Goal: Task Accomplishment & Management: Manage account settings

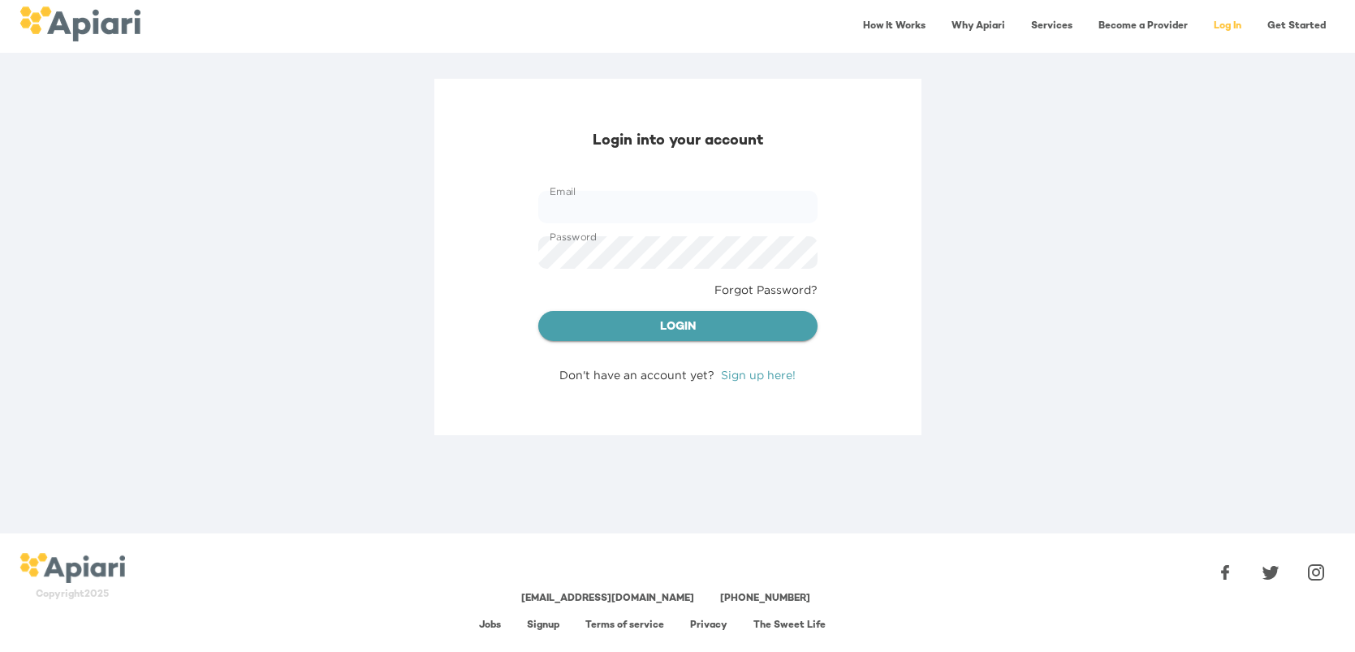
type input "**********"
click at [686, 328] on span "Login" at bounding box center [677, 327] width 253 height 20
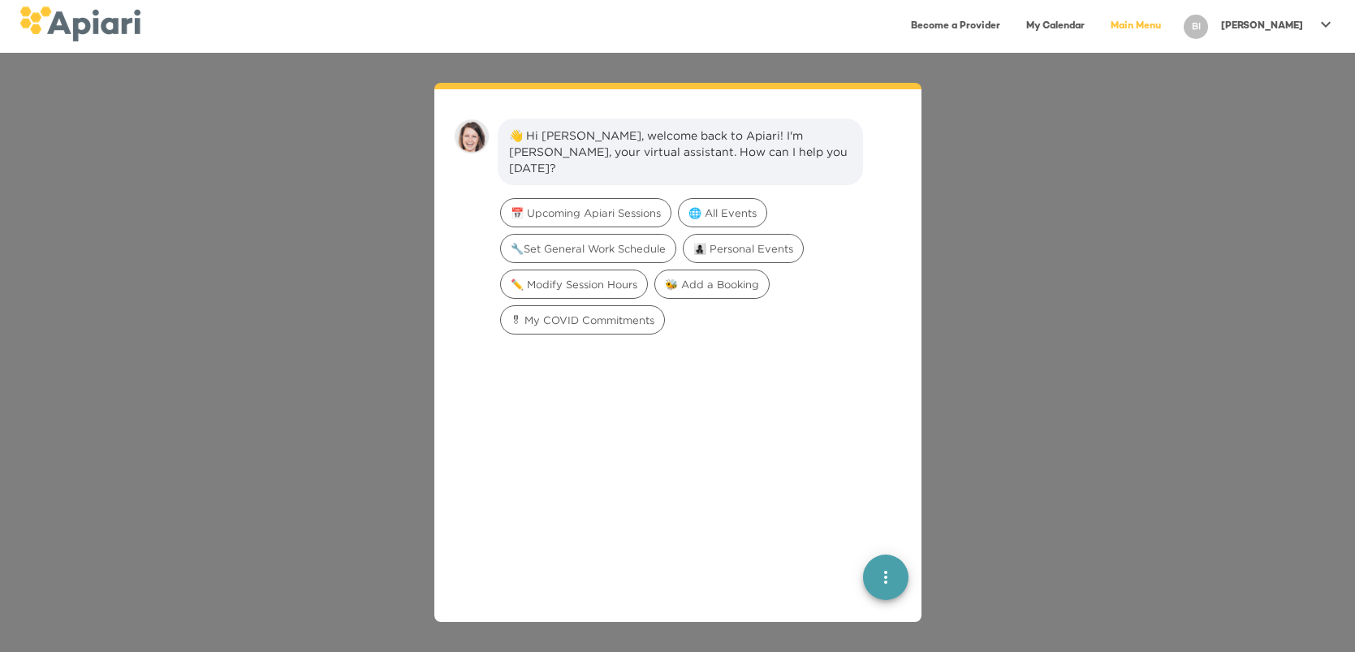
scroll to position [22, 0]
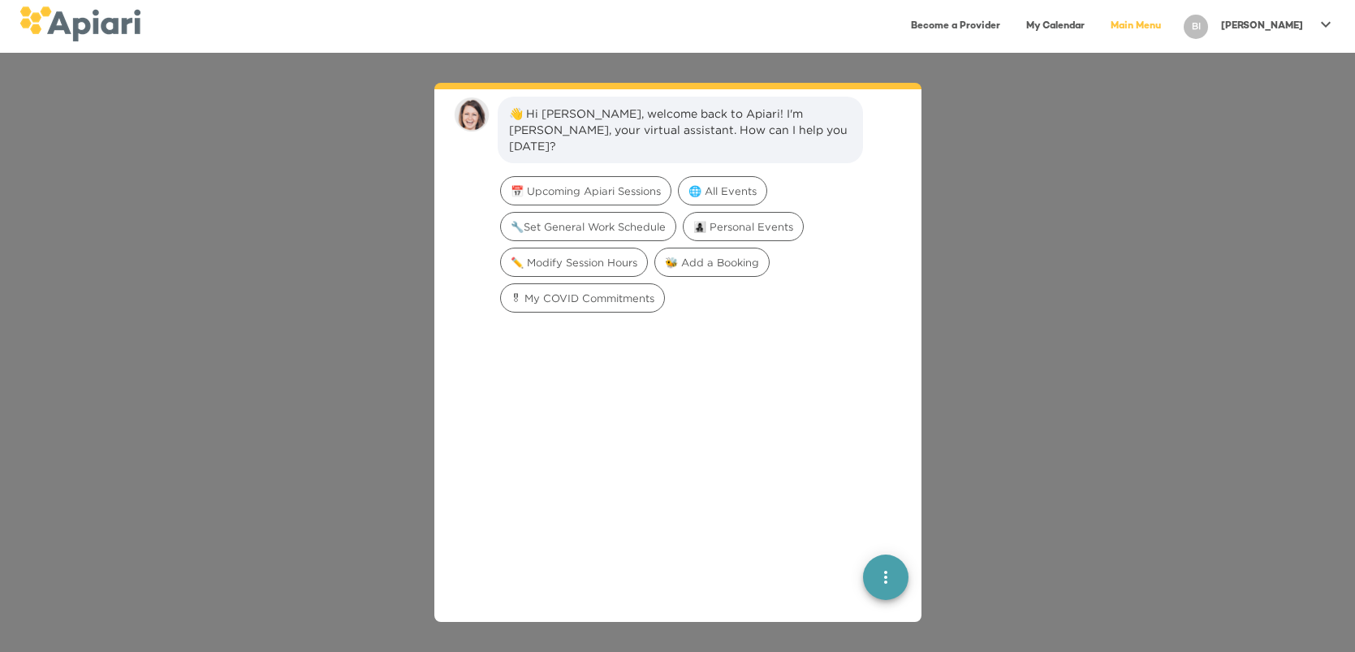
click at [1327, 21] on icon at bounding box center [1325, 24] width 19 height 19
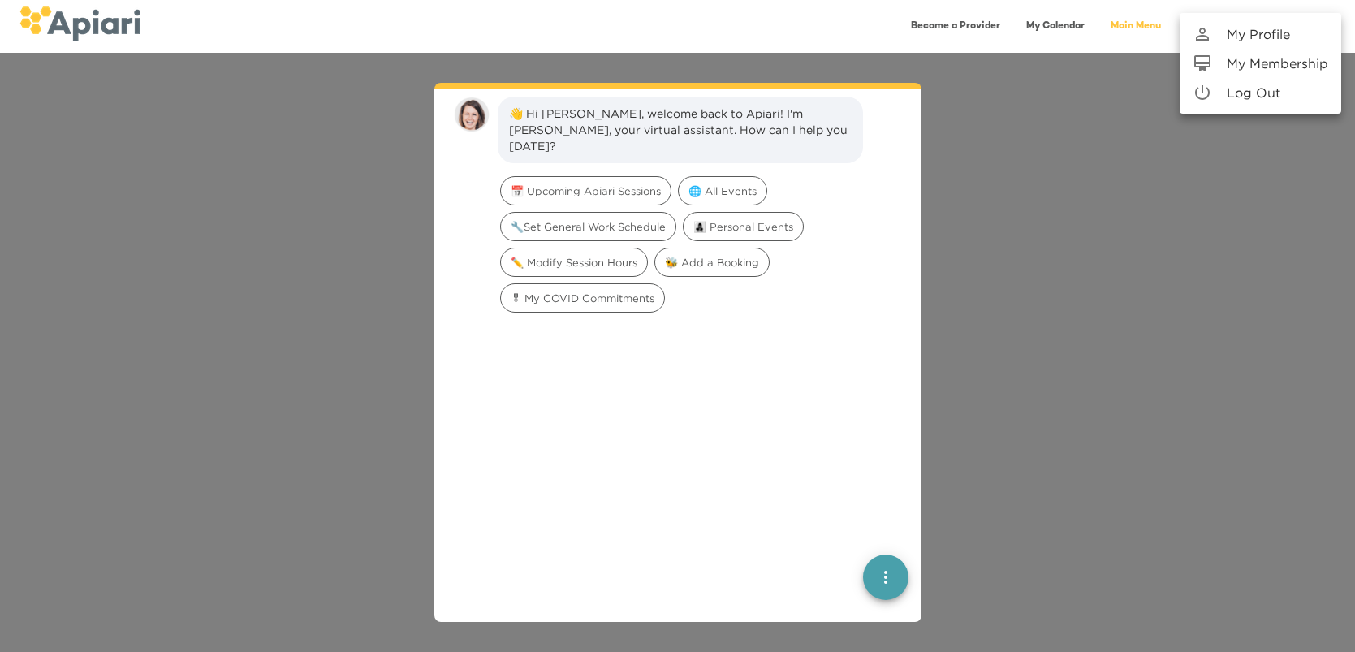
click at [1267, 37] on p "My Profile" at bounding box center [1258, 33] width 63 height 19
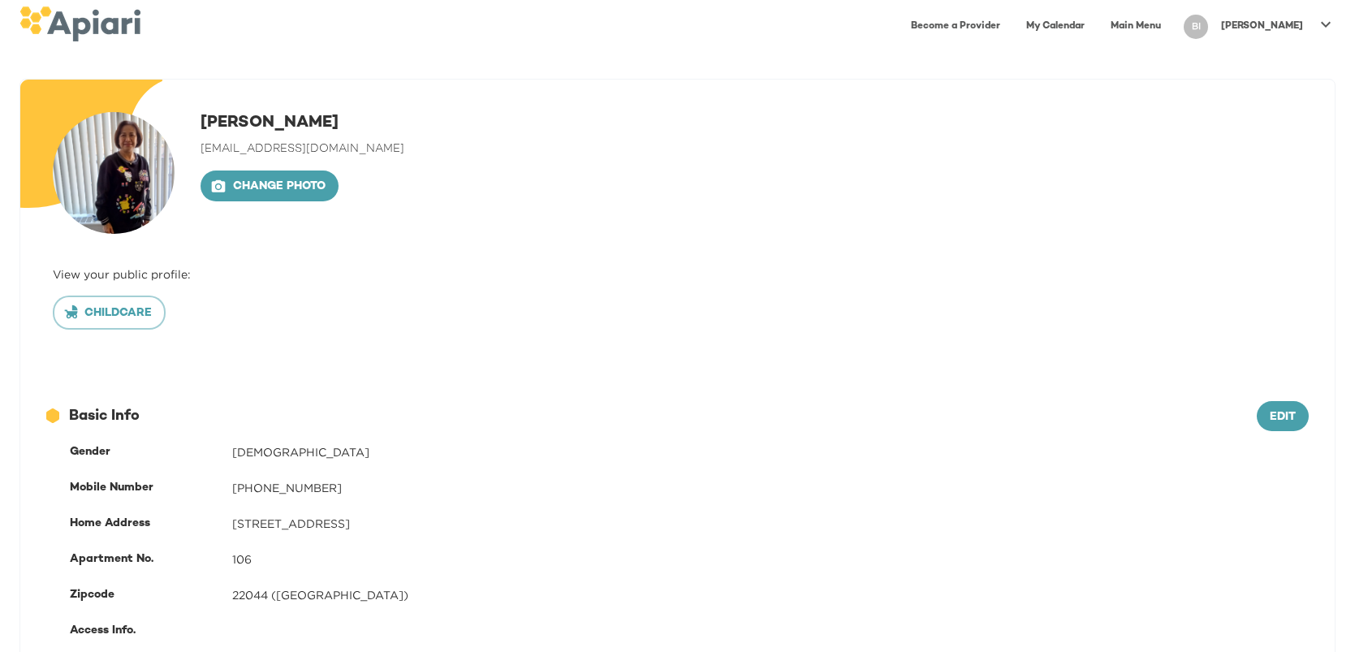
click at [1320, 21] on icon at bounding box center [1325, 24] width 19 height 19
click at [131, 317] on div at bounding box center [677, 326] width 1355 height 652
click at [139, 276] on div "View your public profile:" at bounding box center [677, 274] width 1249 height 16
click at [132, 311] on span "Childcare" at bounding box center [109, 314] width 85 height 20
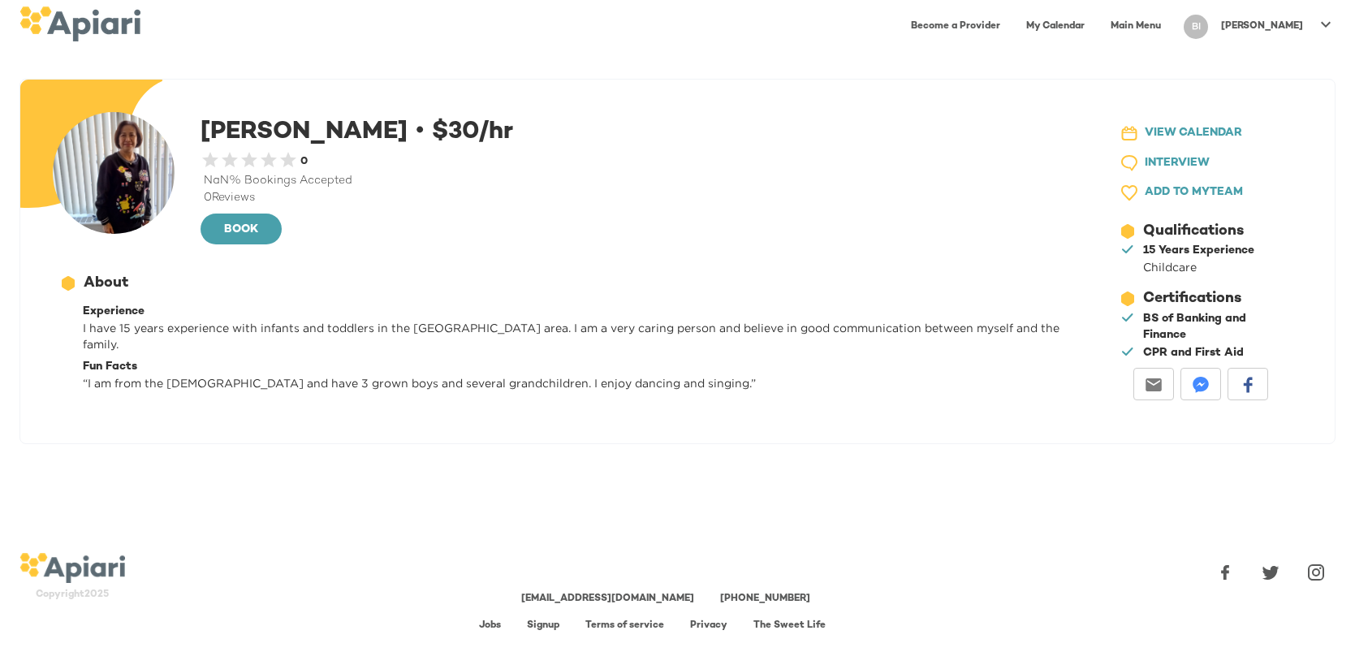
click at [1094, 27] on link "My Calendar" at bounding box center [1055, 26] width 78 height 33
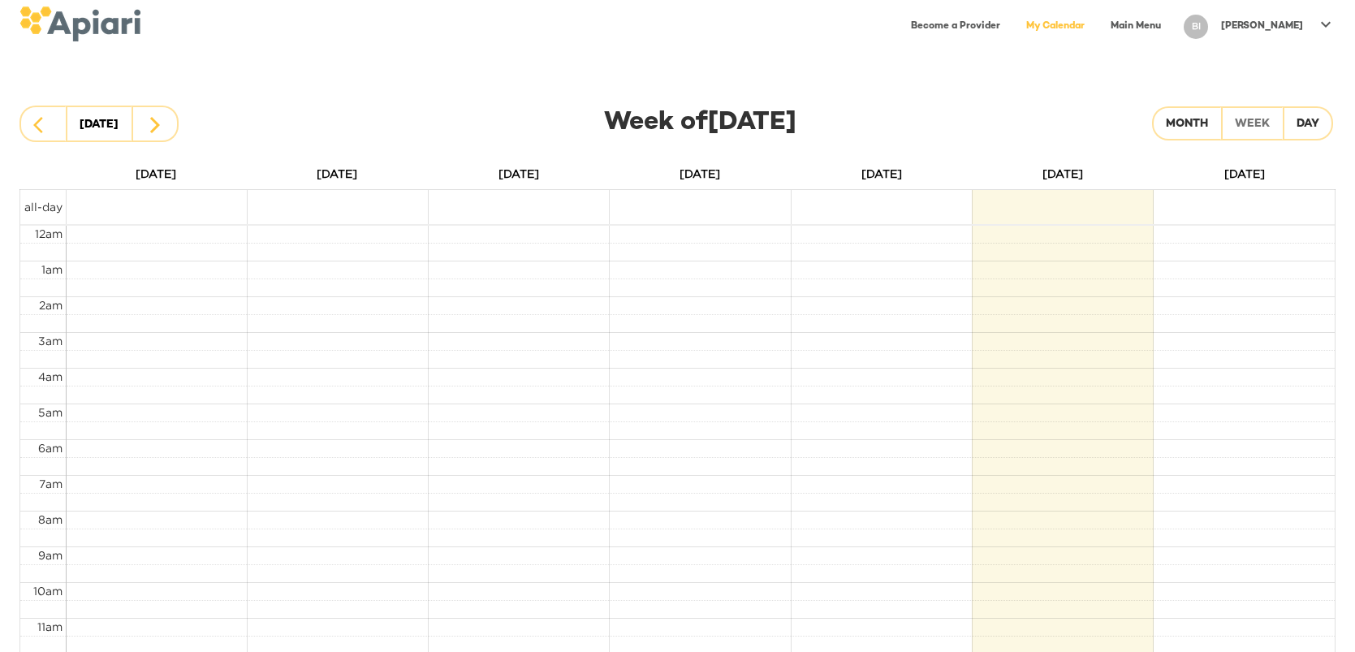
click at [1075, 203] on td at bounding box center [1062, 207] width 181 height 34
click at [1085, 318] on td at bounding box center [700, 323] width 1269 height 18
click at [1104, 426] on td at bounding box center [700, 430] width 1269 height 18
click at [1077, 387] on td at bounding box center [700, 395] width 1269 height 18
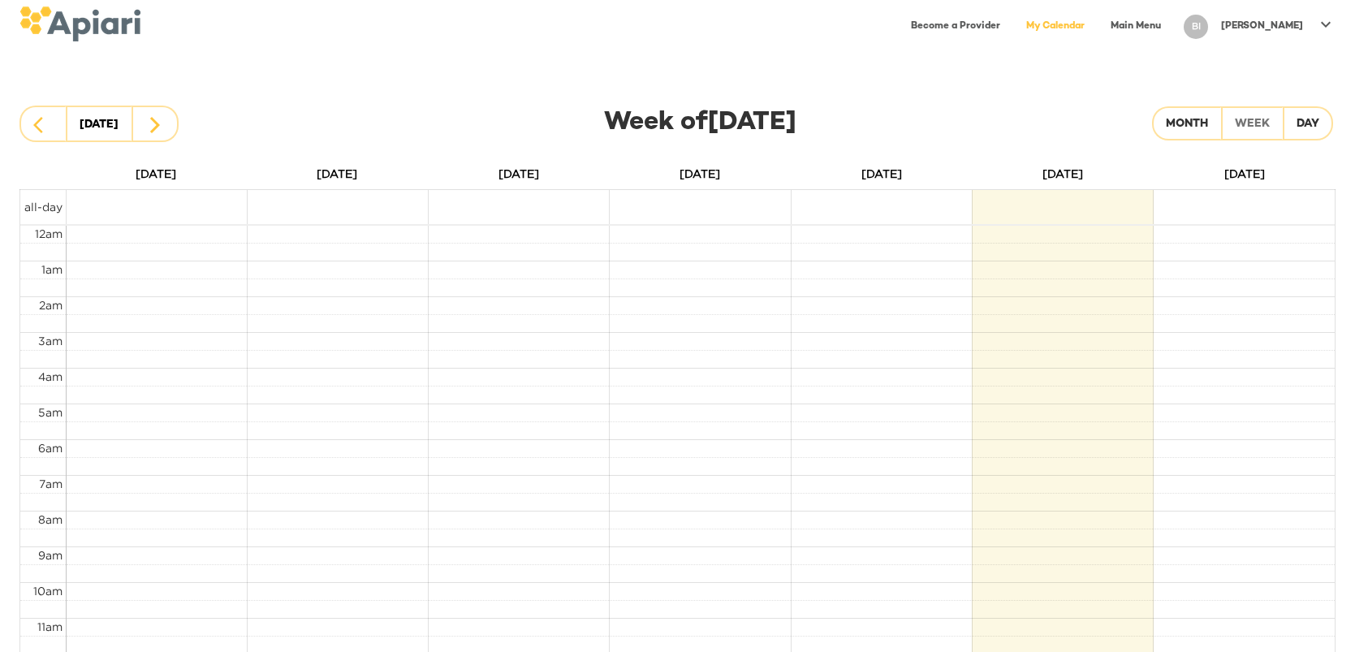
click at [1010, 28] on link "Become a Provider" at bounding box center [955, 26] width 109 height 33
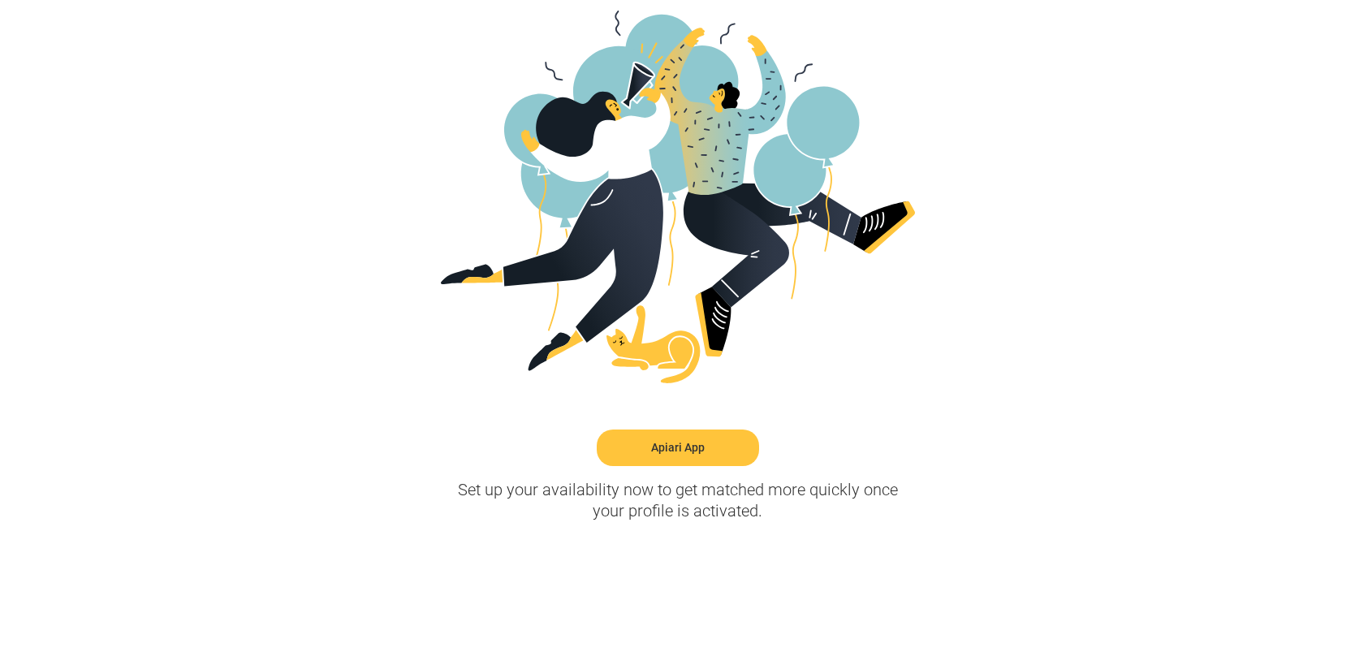
scroll to position [378, 0]
click at [693, 442] on link "Apiari App" at bounding box center [678, 447] width 162 height 37
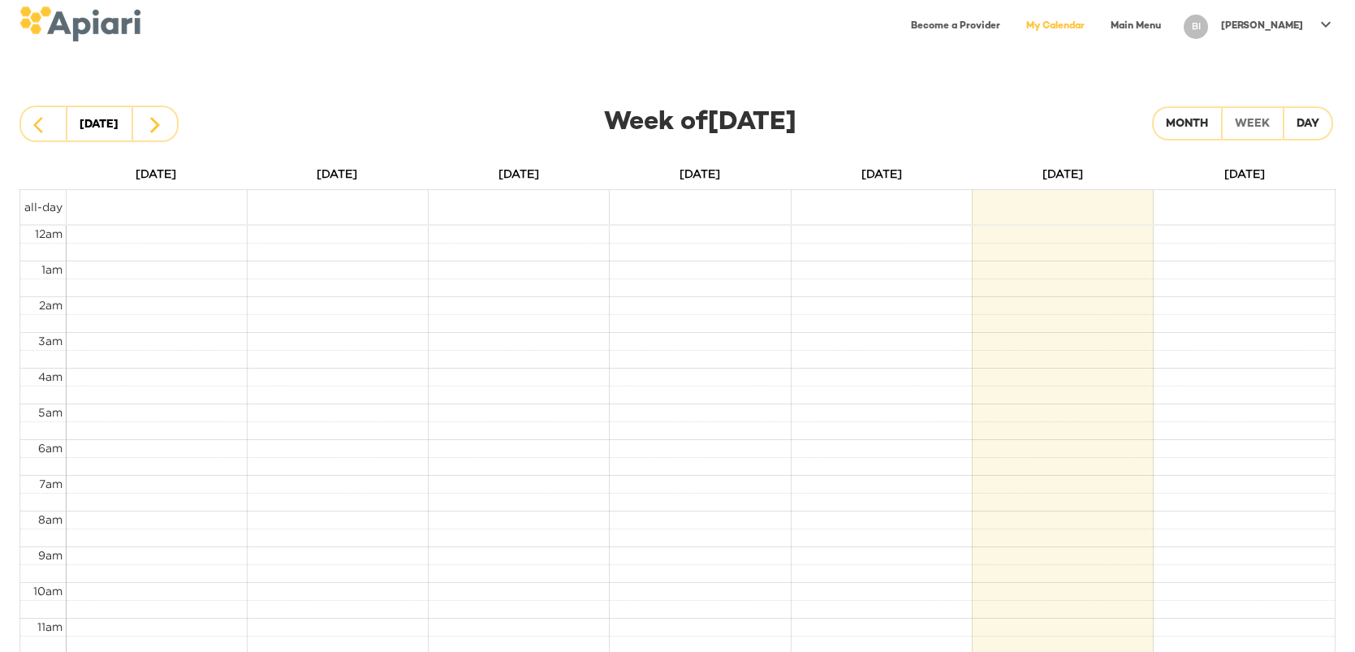
click at [1171, 24] on link "Main Menu" at bounding box center [1136, 26] width 70 height 33
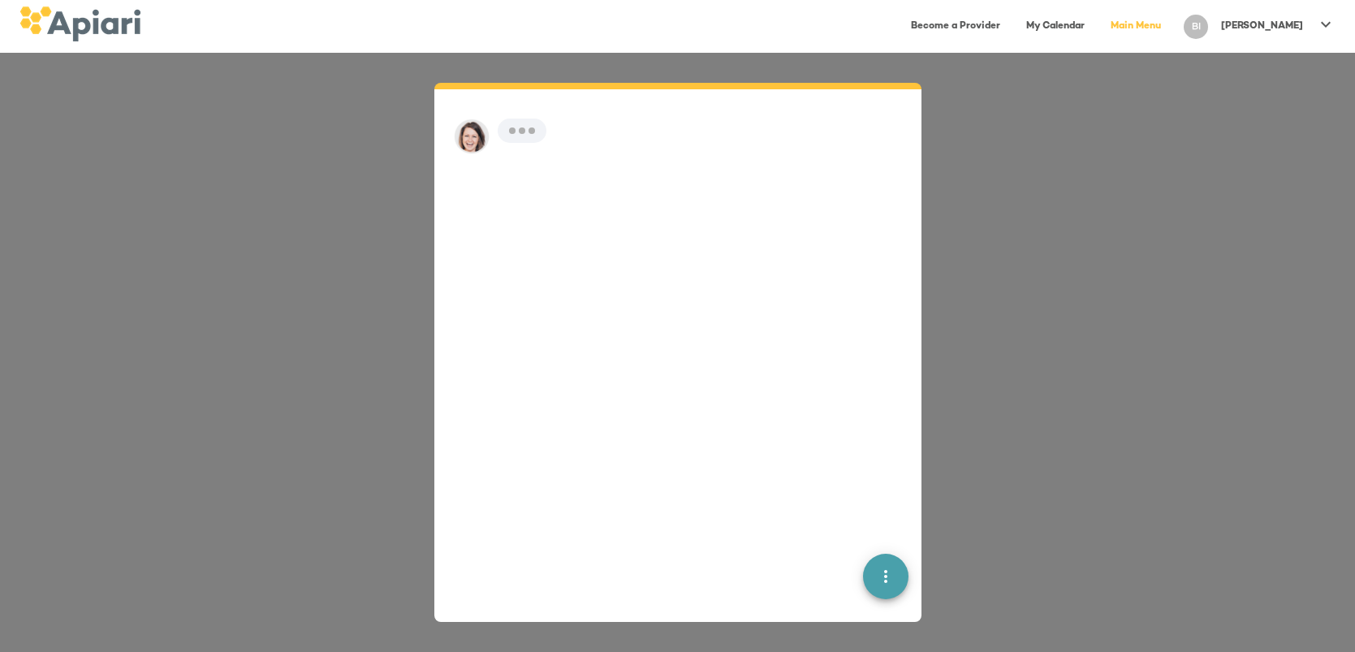
scroll to position [22, 0]
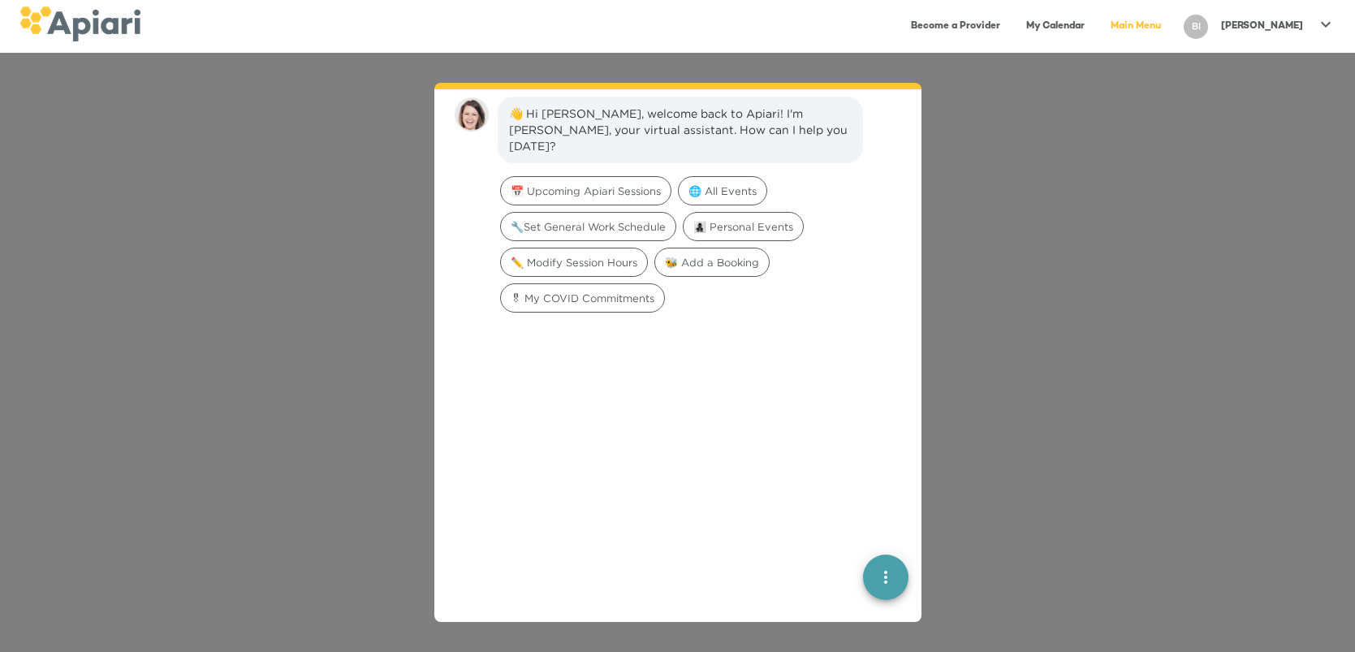
click at [1325, 25] on icon at bounding box center [1326, 24] width 10 height 6
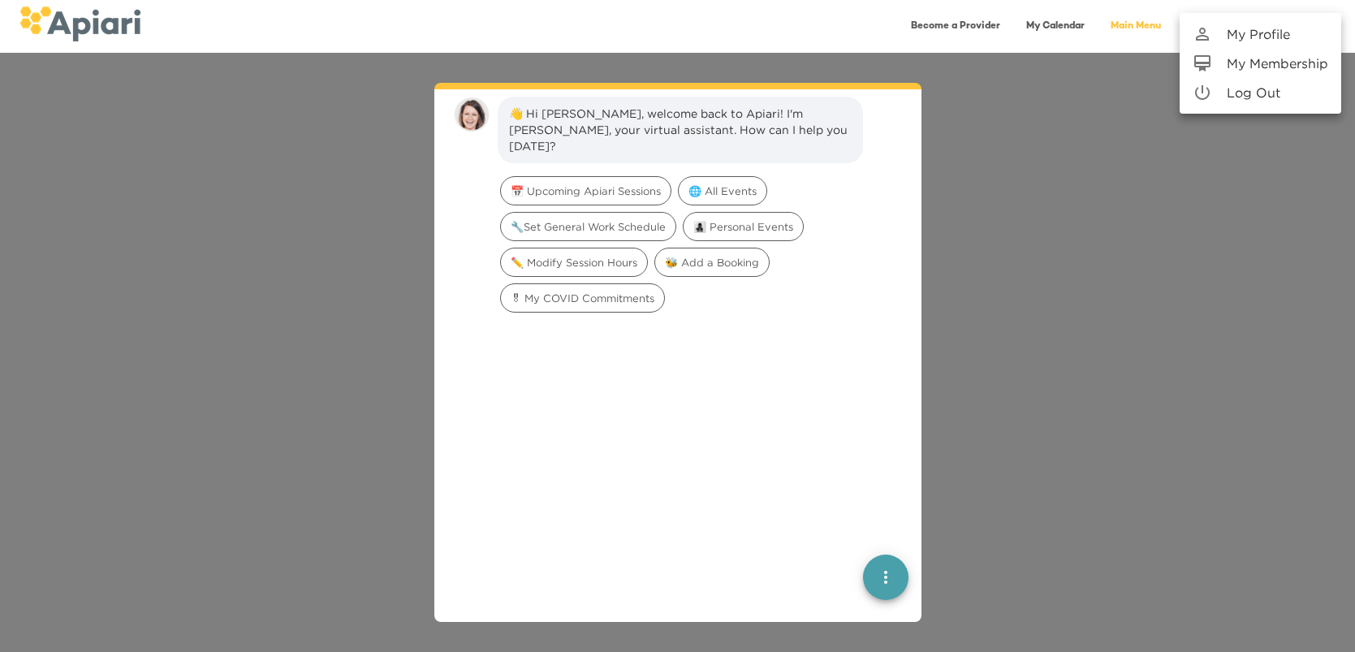
click at [1261, 95] on p "Log Out" at bounding box center [1254, 92] width 54 height 19
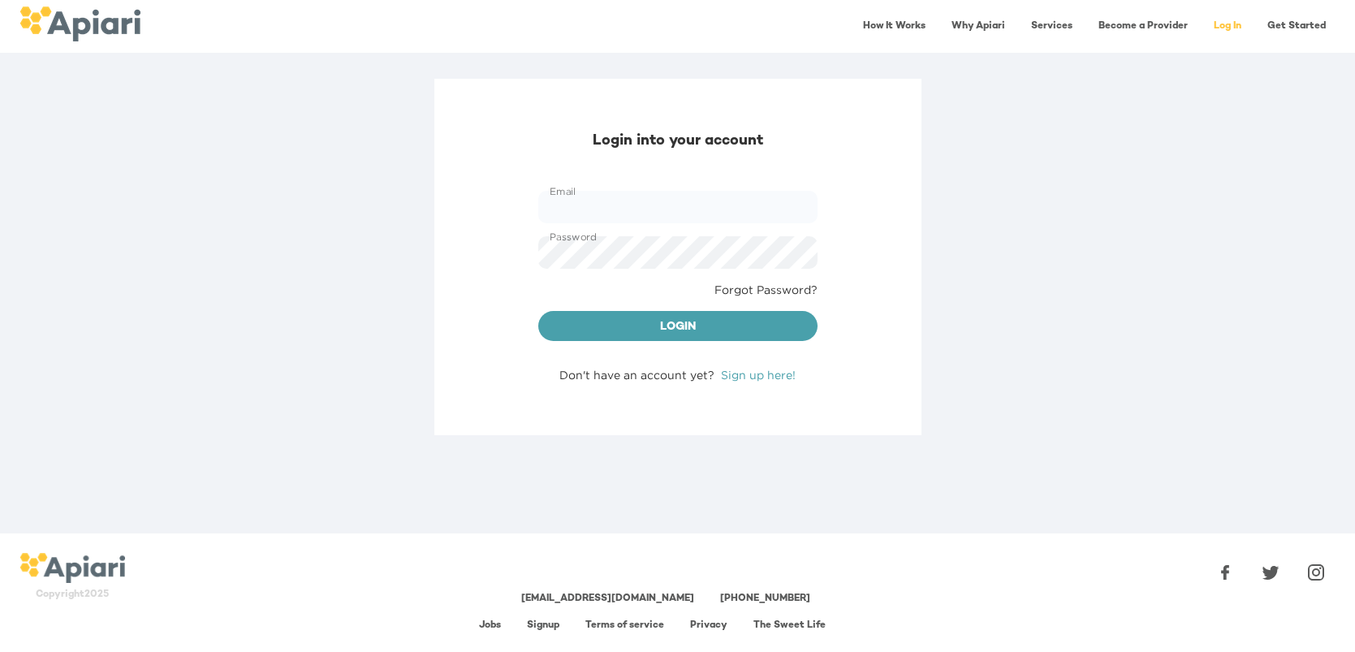
type input "**********"
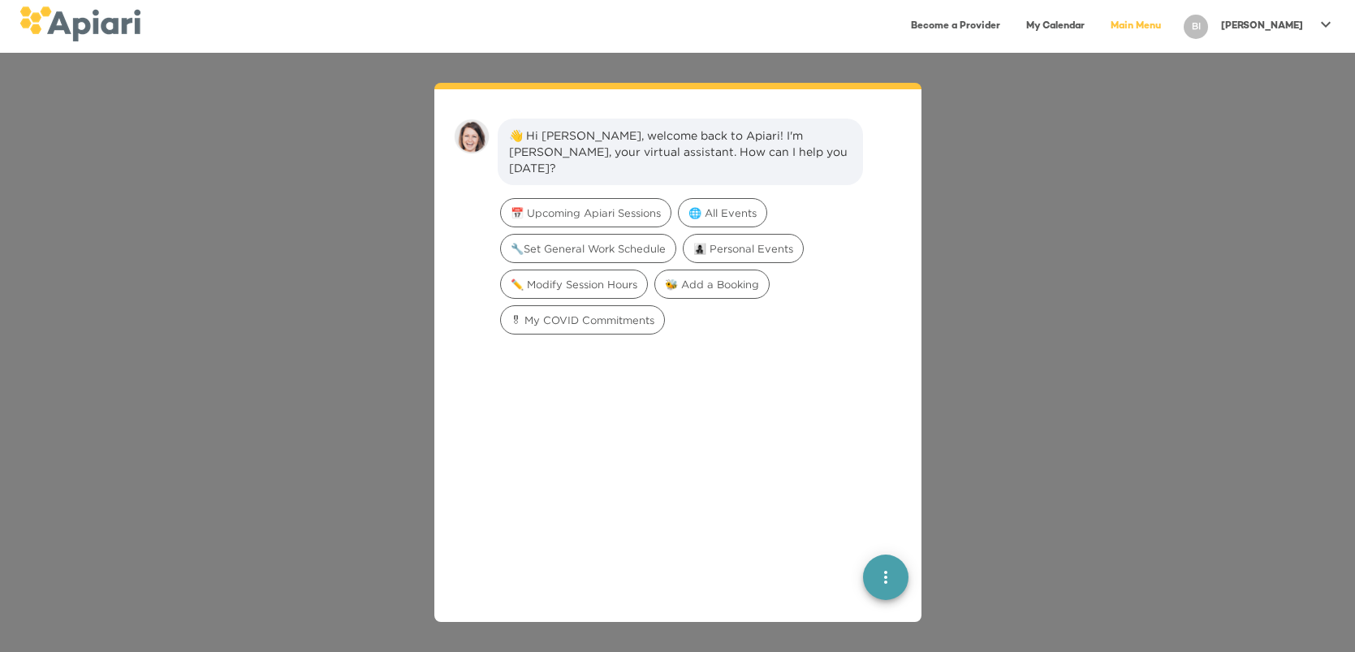
scroll to position [22, 0]
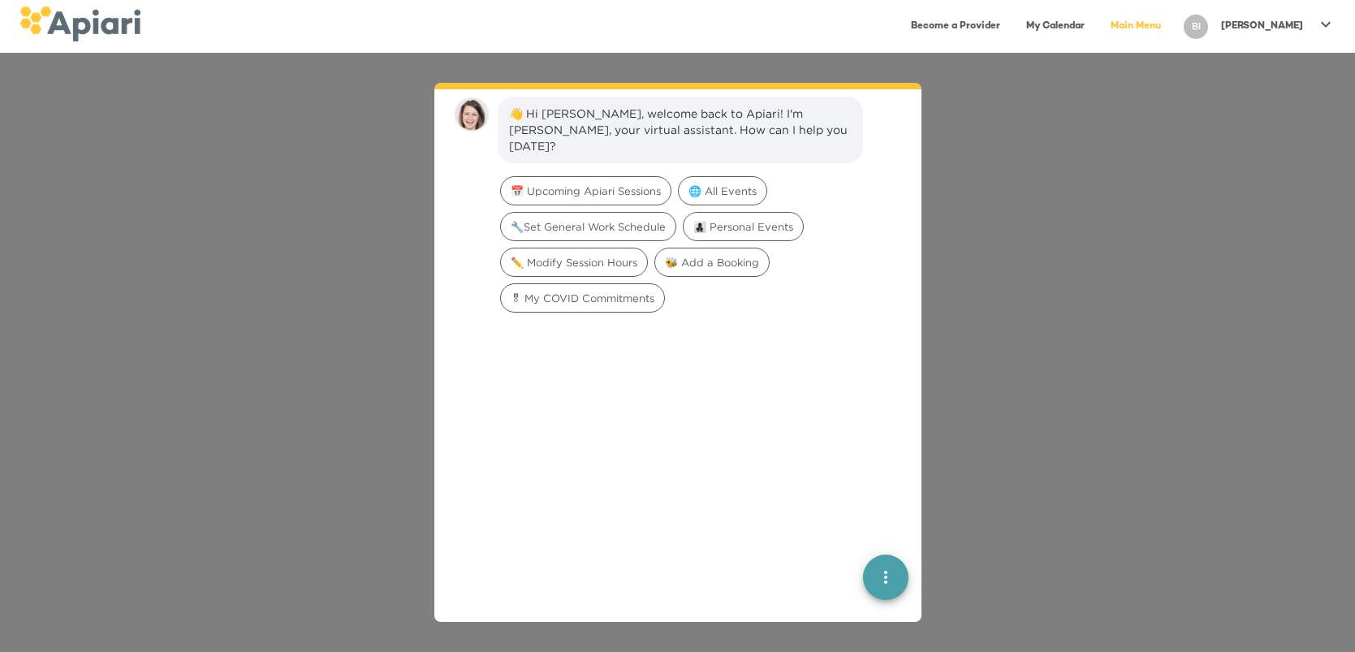
click at [1089, 25] on link "My Calendar" at bounding box center [1055, 26] width 78 height 33
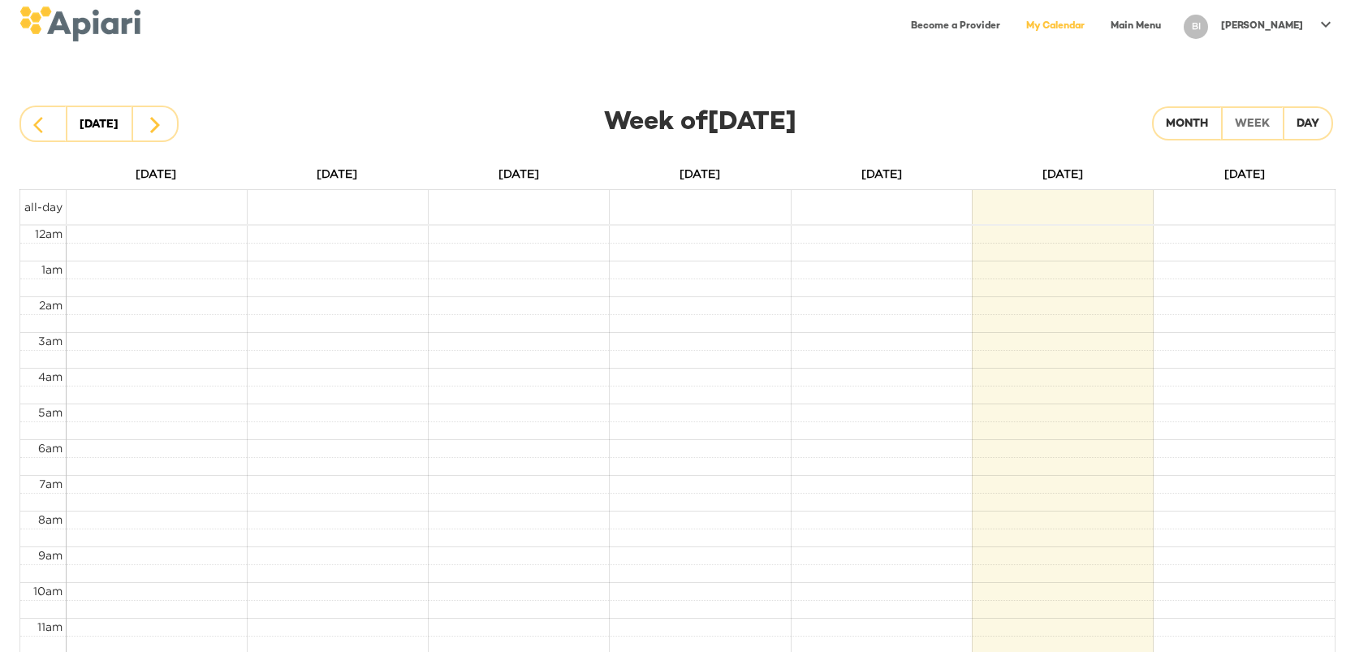
click at [1072, 204] on td at bounding box center [1062, 207] width 181 height 34
